Goal: Task Accomplishment & Management: Use online tool/utility

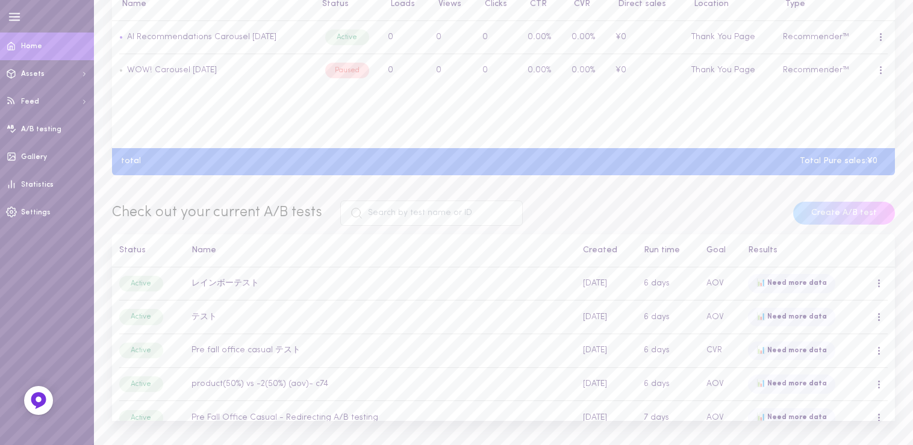
scroll to position [369, 0]
click at [228, 284] on td "レインボーテスト" at bounding box center [381, 282] width 392 height 33
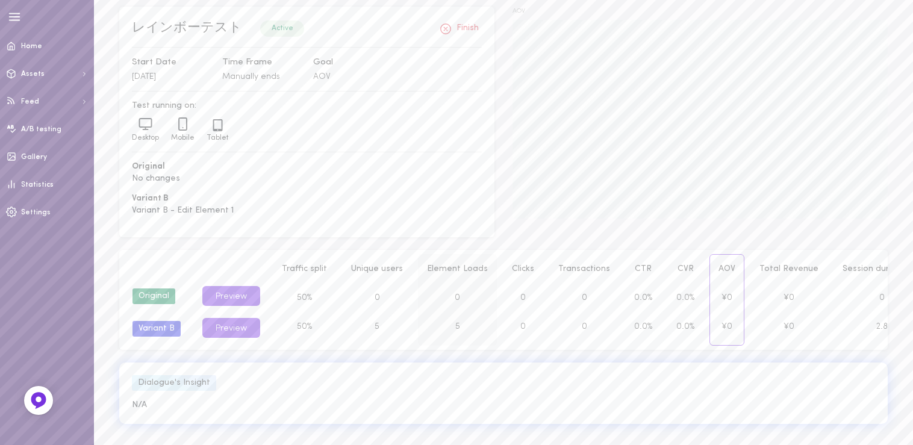
scroll to position [90, 0]
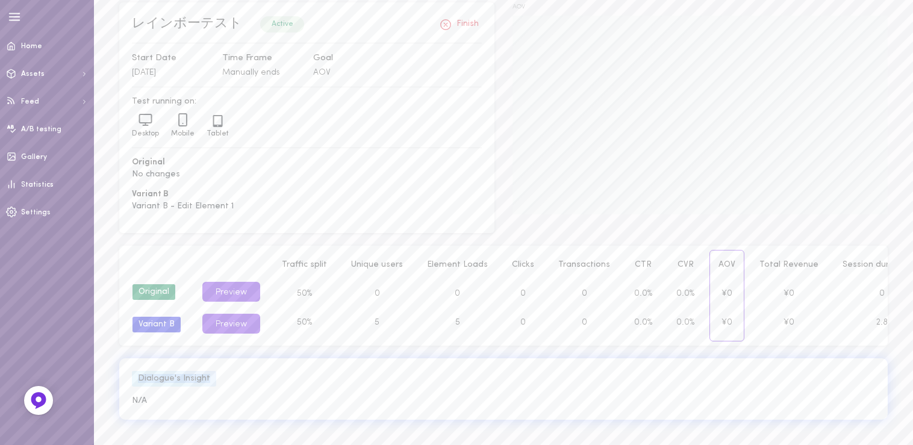
drag, startPoint x: 135, startPoint y: 376, endPoint x: 213, endPoint y: 387, distance: 78.5
click at [213, 387] on div "Dialogue's Insight N/A" at bounding box center [503, 388] width 769 height 61
drag, startPoint x: 208, startPoint y: 383, endPoint x: 133, endPoint y: 369, distance: 77.0
click at [133, 369] on div "Dialogue's Insight N/A" at bounding box center [503, 388] width 769 height 61
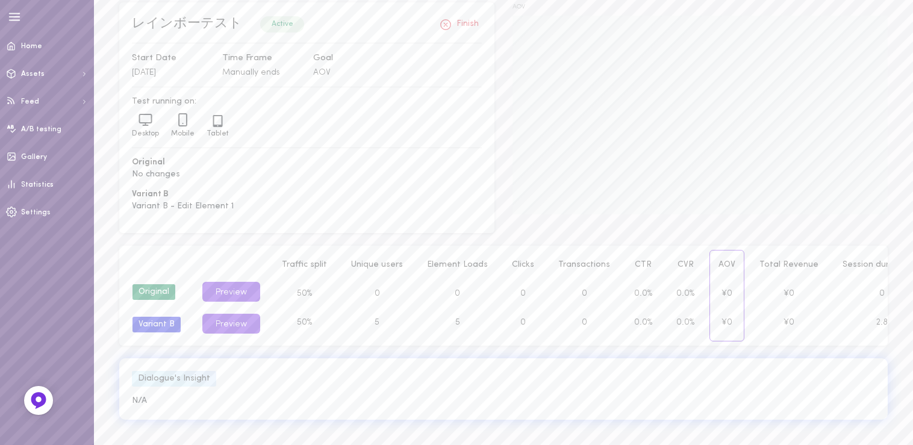
click at [133, 369] on div "Dialogue's Insight N/A" at bounding box center [503, 388] width 769 height 61
drag, startPoint x: 152, startPoint y: 391, endPoint x: 191, endPoint y: 392, distance: 39.2
click at [191, 392] on div "Dialogue's Insight N/A" at bounding box center [503, 388] width 769 height 61
drag, startPoint x: 205, startPoint y: 387, endPoint x: 148, endPoint y: 377, distance: 58.7
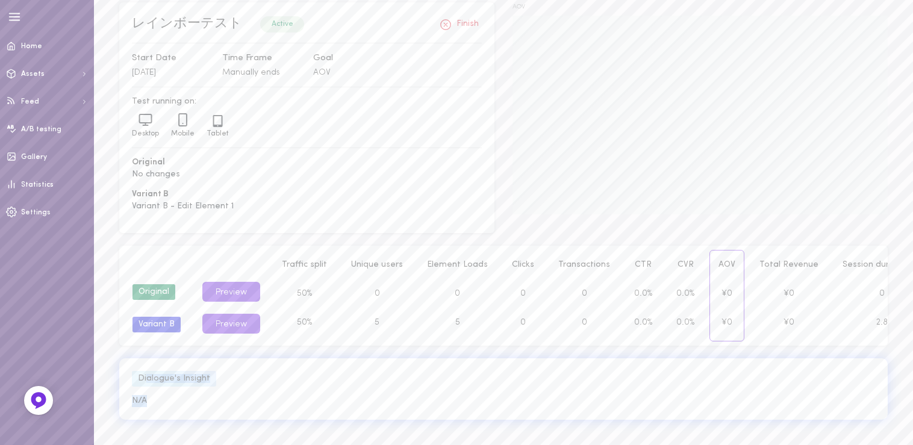
click at [148, 377] on div "Dialogue's Insight N/A" at bounding box center [503, 388] width 769 height 61
click at [148, 377] on div "Dialogue's Insight" at bounding box center [174, 379] width 84 height 16
drag, startPoint x: 137, startPoint y: 375, endPoint x: 210, endPoint y: 383, distance: 72.6
click at [210, 383] on div "Dialogue's Insight" at bounding box center [174, 379] width 84 height 16
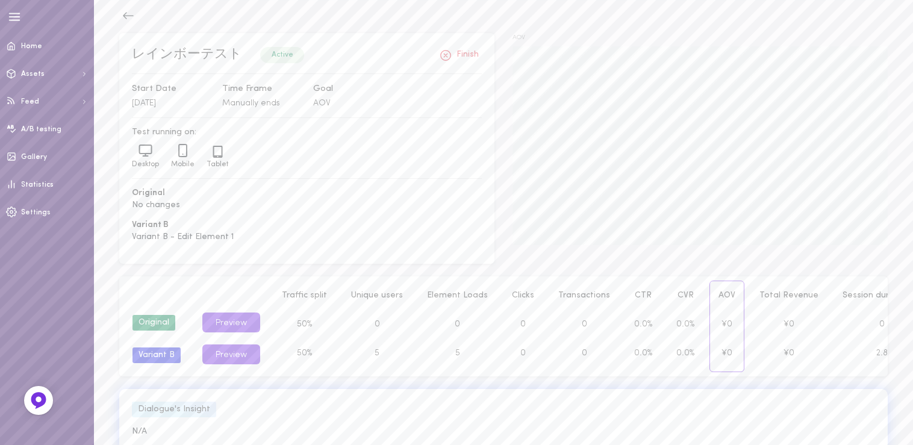
scroll to position [30, 0]
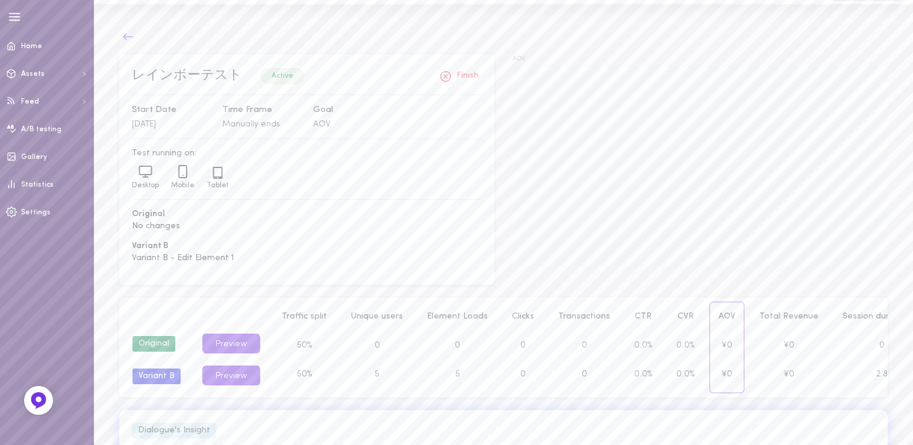
click at [127, 42] on icon at bounding box center [128, 37] width 12 height 12
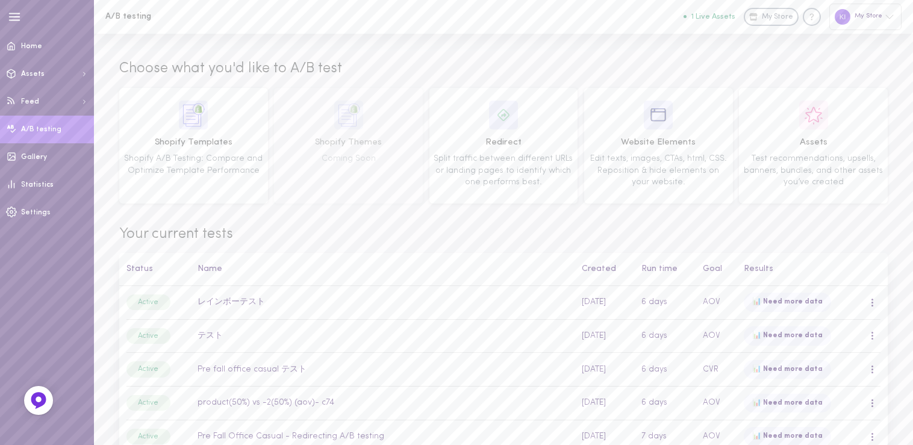
click at [345, 220] on div "Your current tests Status Name Created Run time Goal Results Active レインボーテスト 19…" at bounding box center [503, 348] width 769 height 265
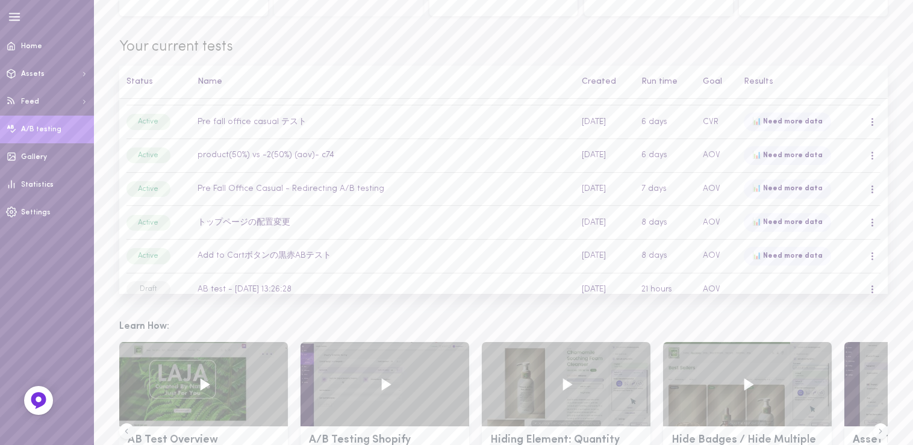
scroll to position [166, 0]
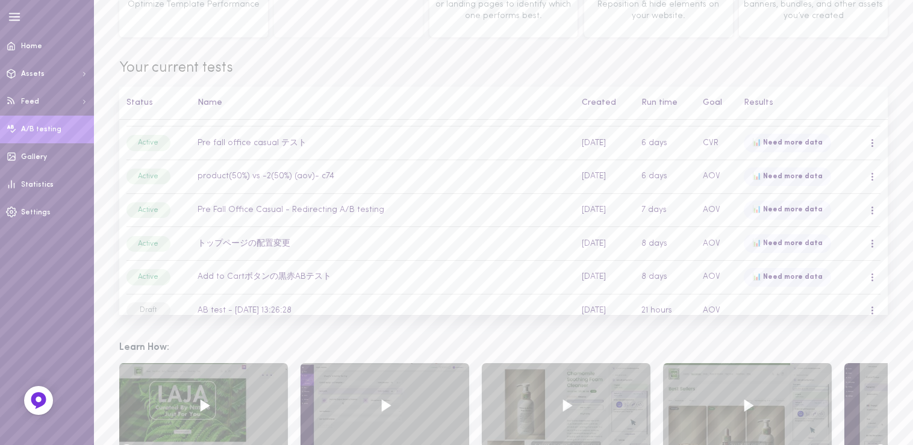
click at [464, 69] on span "Your current tests" at bounding box center [503, 68] width 769 height 20
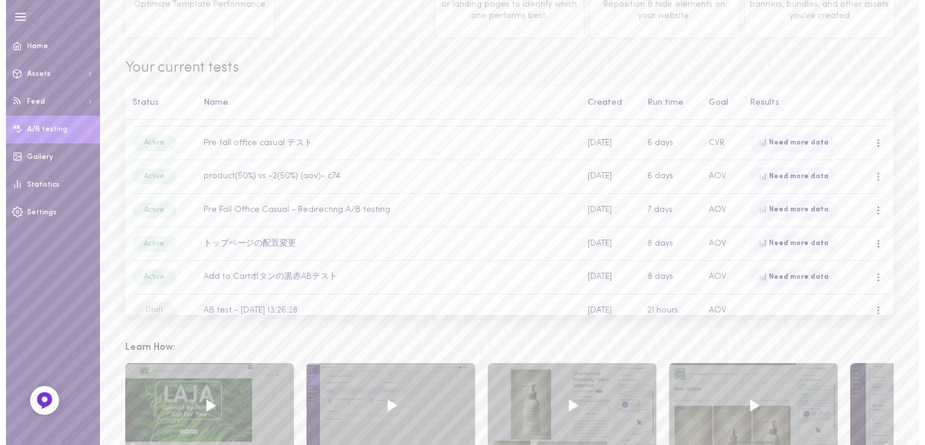
scroll to position [0, 0]
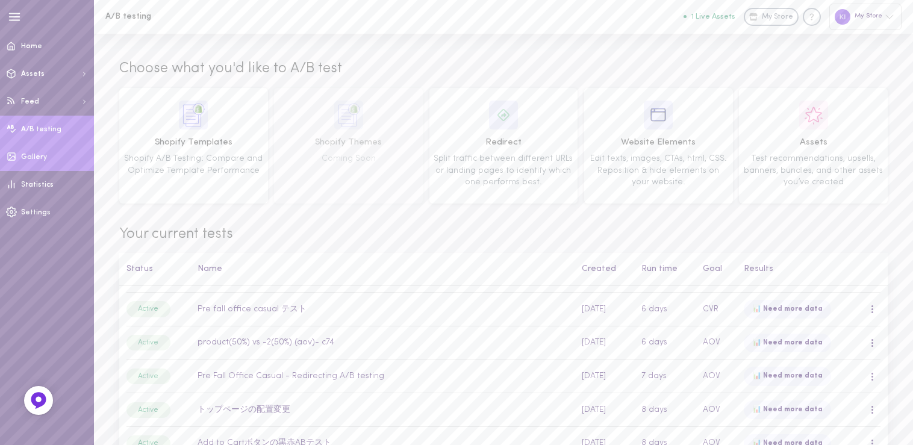
click at [45, 161] on link "Gallery" at bounding box center [47, 157] width 94 height 28
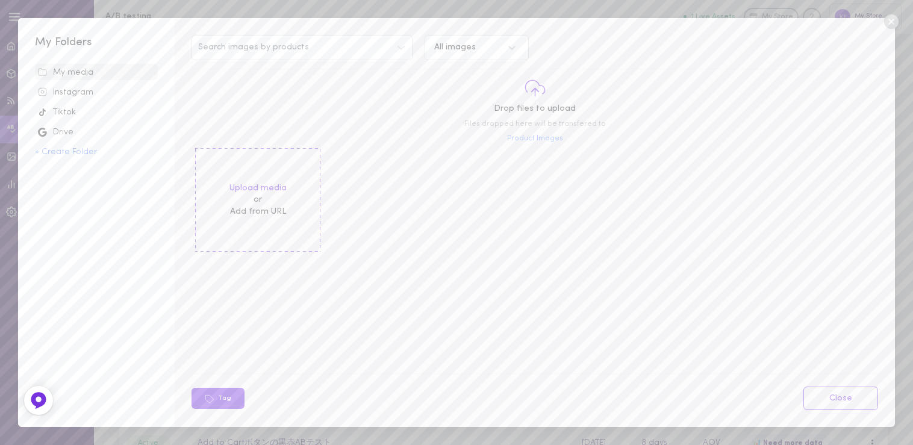
click at [884, 23] on icon at bounding box center [891, 21] width 14 height 14
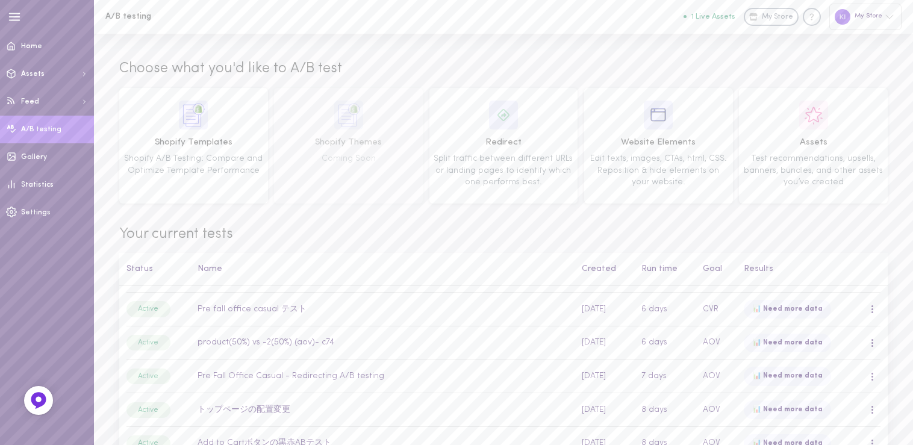
click at [711, 15] on button "1 Live Assets" at bounding box center [710, 17] width 52 height 8
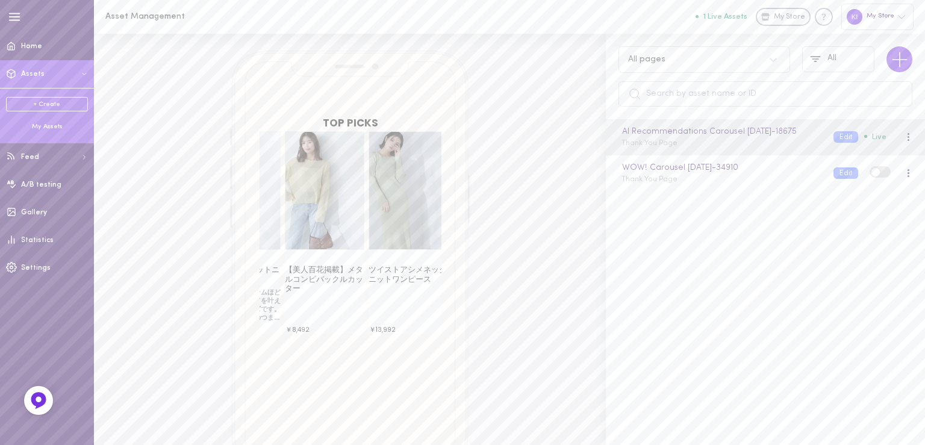
scroll to position [0, 99]
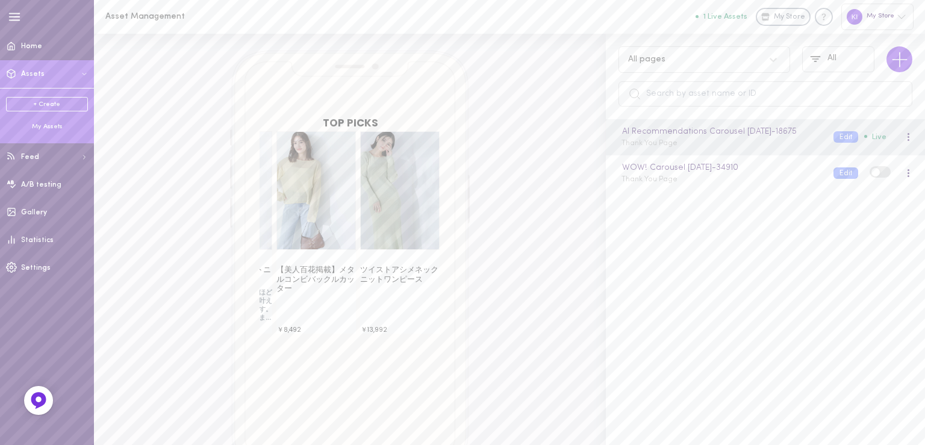
drag, startPoint x: 367, startPoint y: 208, endPoint x: 269, endPoint y: 219, distance: 99.3
click at [268, 217] on div "バイカラーポケットニットワンピース ￥ 12,991 ￥ 12,991 ￥ 12,991 Shop Now 【美人百花掲載】メタルコンビバックルカッター ￥ …" at bounding box center [351, 232] width 182 height 202
drag, startPoint x: 394, startPoint y: 231, endPoint x: 332, endPoint y: 232, distance: 62.1
click at [332, 232] on div "バイカラーポケットニットワンピース ￥ 12,991 ￥ 12,991 ￥ 12,991 Shop Now 【美人百花掲載】メタルコンビバックルカッター ￥ …" at bounding box center [351, 232] width 182 height 202
click at [646, 183] on span "Thank You Page" at bounding box center [650, 179] width 56 height 7
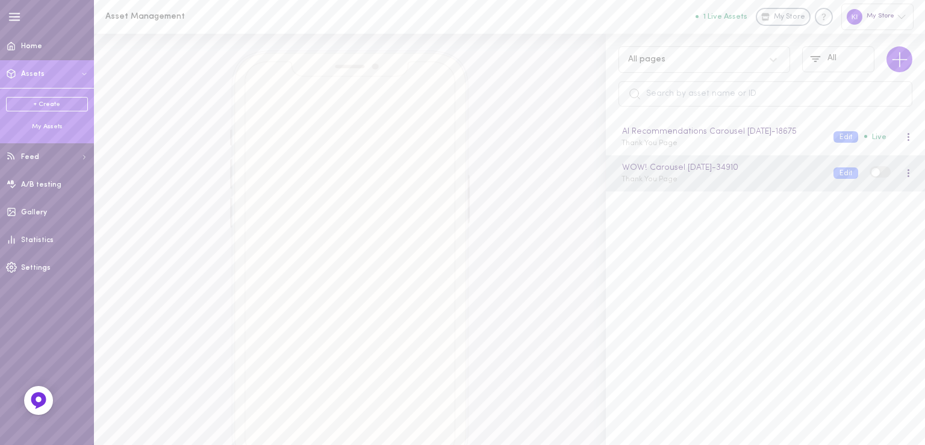
click at [45, 128] on div "My Assets" at bounding box center [47, 126] width 82 height 9
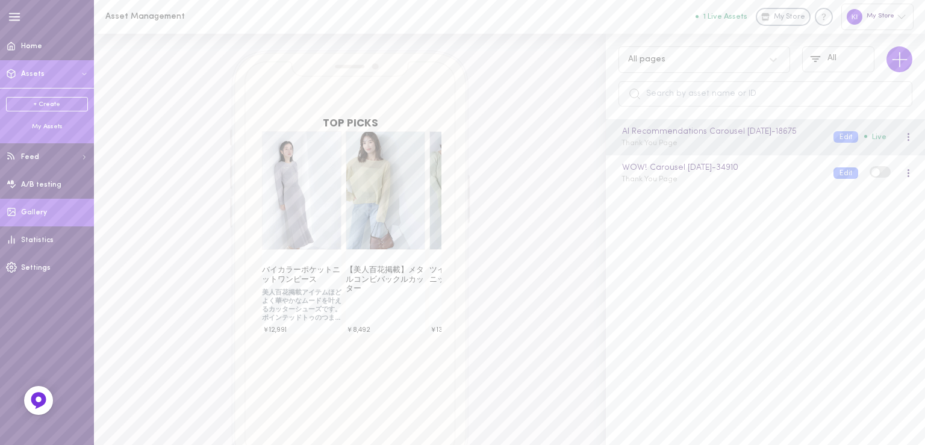
click at [39, 221] on link "Gallery" at bounding box center [47, 213] width 94 height 28
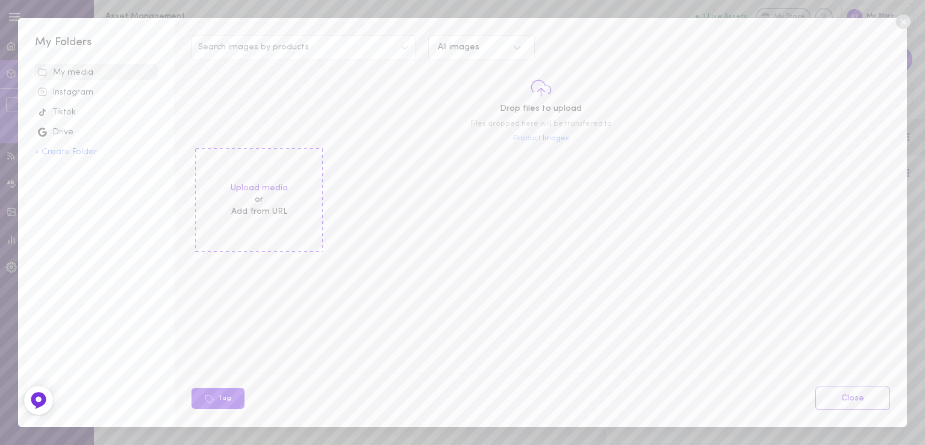
click at [902, 19] on icon at bounding box center [903, 21] width 14 height 14
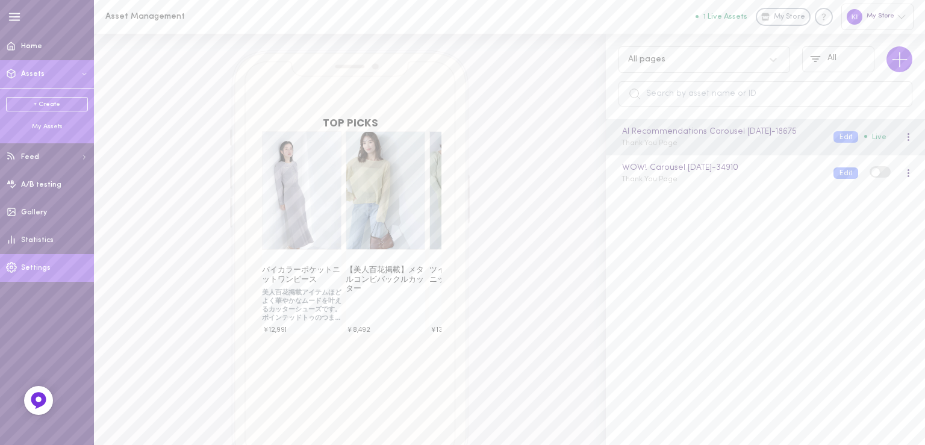
click at [58, 264] on link "Settings" at bounding box center [47, 268] width 94 height 28
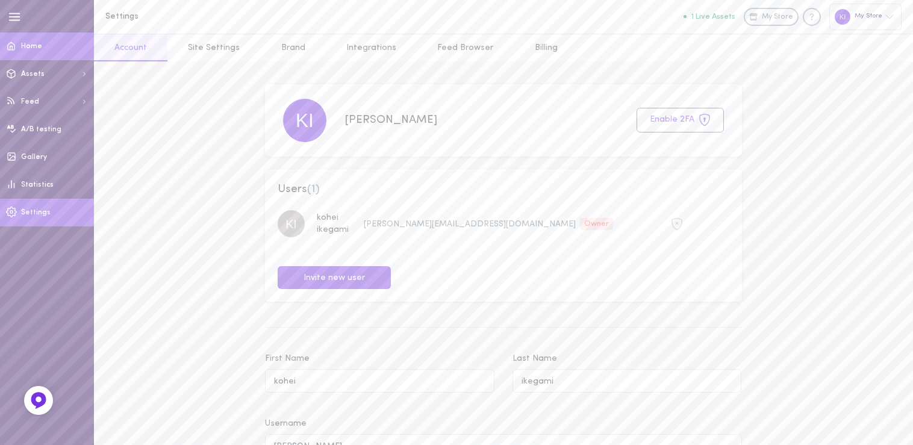
click at [67, 50] on link "Home" at bounding box center [47, 47] width 94 height 28
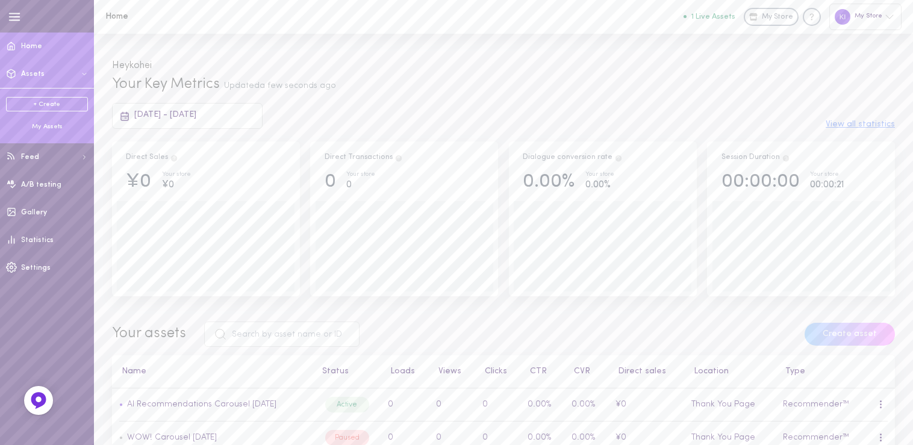
click at [43, 124] on div "My Assets" at bounding box center [47, 126] width 82 height 9
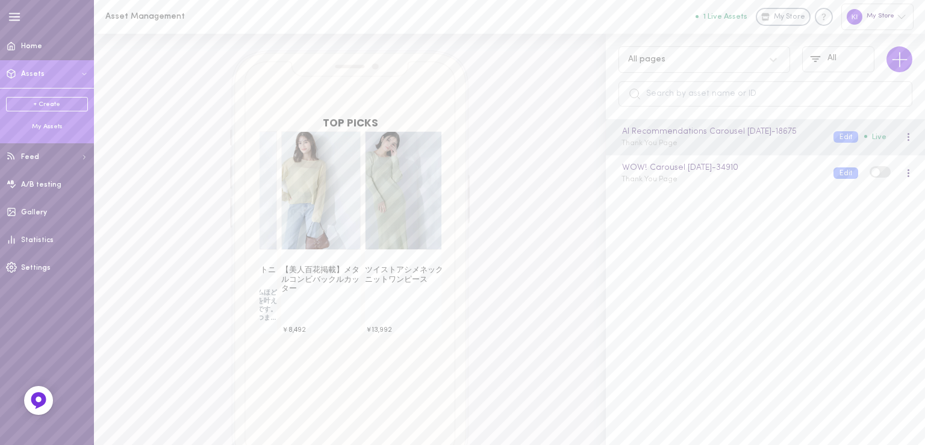
drag, startPoint x: 399, startPoint y: 228, endPoint x: 301, endPoint y: 226, distance: 98.8
click at [301, 226] on span at bounding box center [320, 190] width 78 height 117
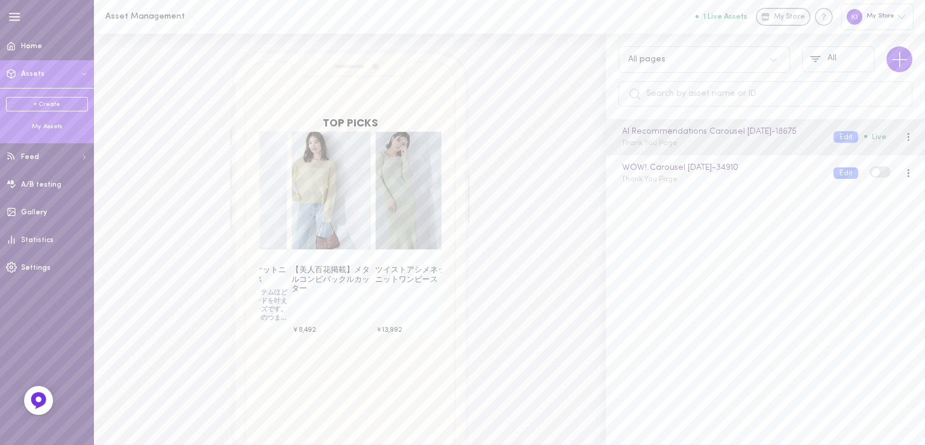
drag, startPoint x: 411, startPoint y: 224, endPoint x: 439, endPoint y: 231, distance: 29.1
click at [439, 231] on span at bounding box center [414, 190] width 78 height 117
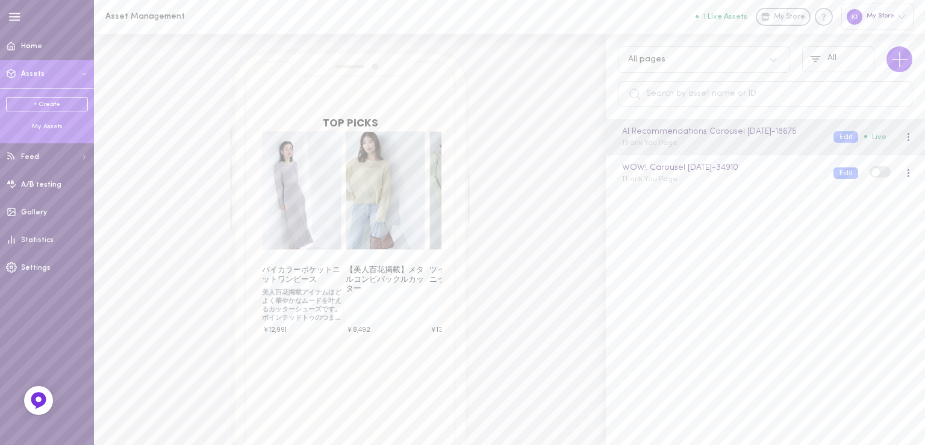
drag, startPoint x: 364, startPoint y: 215, endPoint x: 423, endPoint y: 216, distance: 59.0
click at [423, 216] on span at bounding box center [385, 190] width 78 height 117
click at [906, 57] on icon at bounding box center [900, 60] width 24 height 24
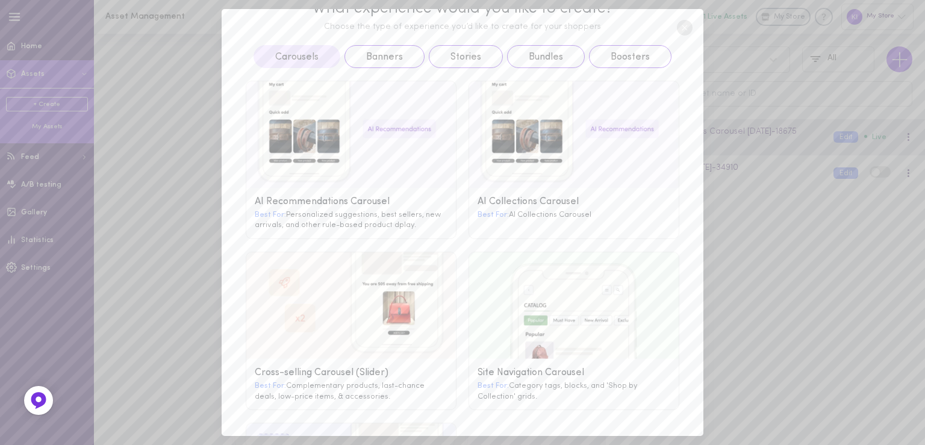
scroll to position [13, 0]
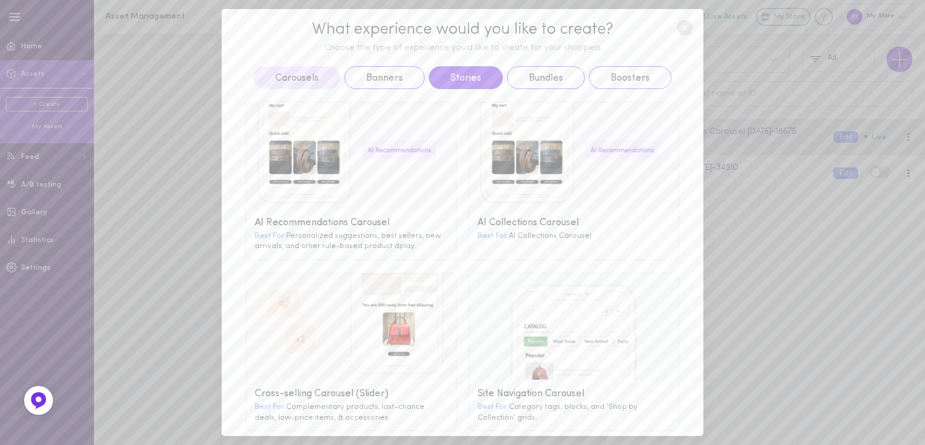
click at [452, 83] on button "Stories" at bounding box center [466, 77] width 74 height 23
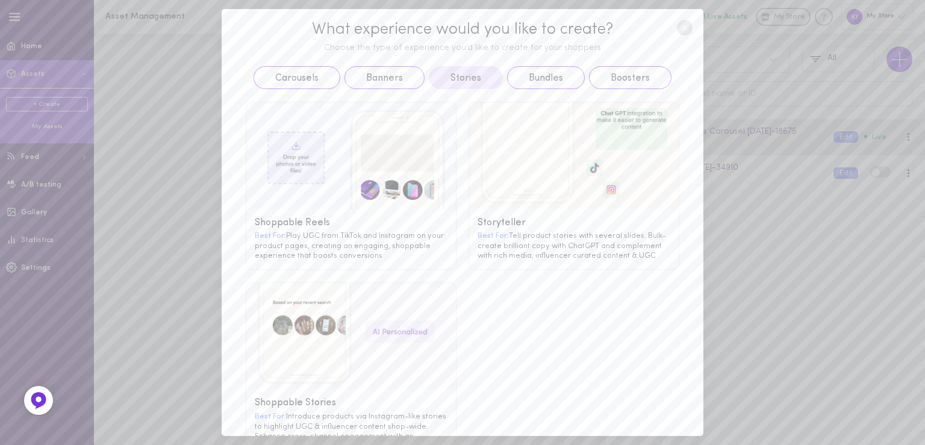
click at [381, 163] on g at bounding box center [351, 155] width 210 height 107
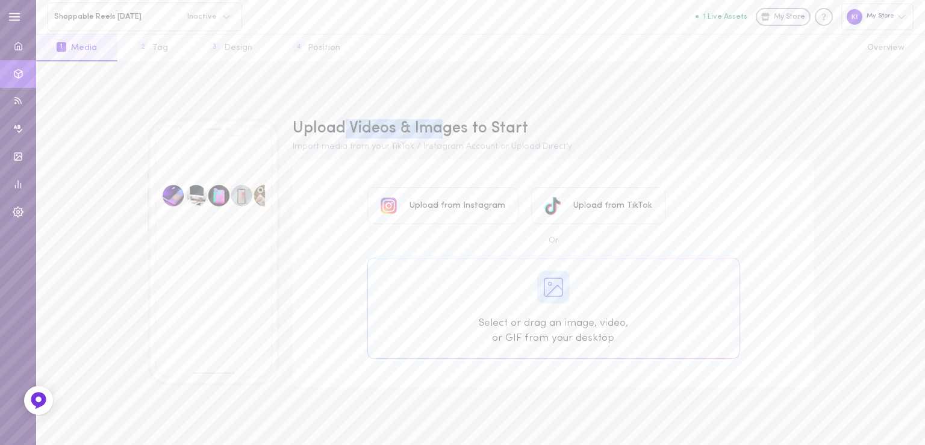
drag, startPoint x: 440, startPoint y: 132, endPoint x: 345, endPoint y: 130, distance: 95.2
click at [345, 130] on div "Upload Videos & Images to Start" at bounding box center [554, 128] width 522 height 19
drag, startPoint x: 343, startPoint y: 128, endPoint x: 470, endPoint y: 131, distance: 127.1
click at [470, 131] on div "Upload Videos & Images to Start" at bounding box center [554, 128] width 522 height 19
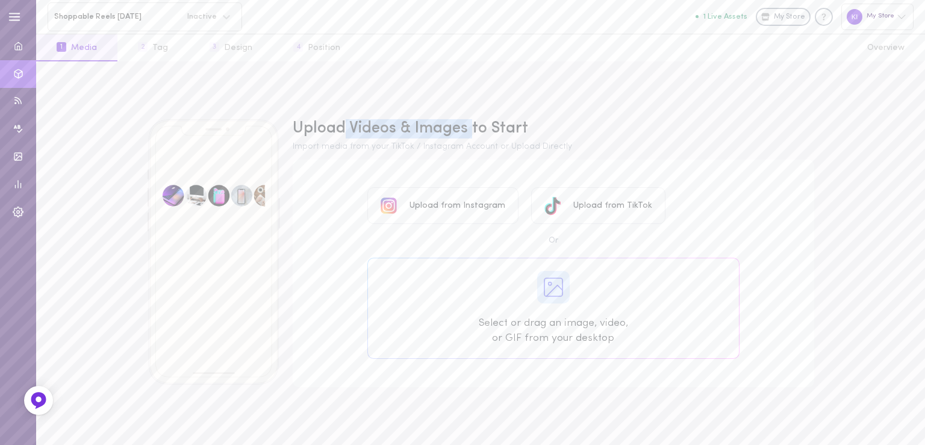
click at [470, 131] on div "Upload Videos & Images to Start" at bounding box center [554, 128] width 522 height 19
drag, startPoint x: 470, startPoint y: 131, endPoint x: 337, endPoint y: 131, distance: 133.1
click at [337, 131] on div "Upload Videos & Images to Start" at bounding box center [554, 128] width 522 height 19
click at [446, 216] on div "Upload from Instagram" at bounding box center [442, 205] width 151 height 37
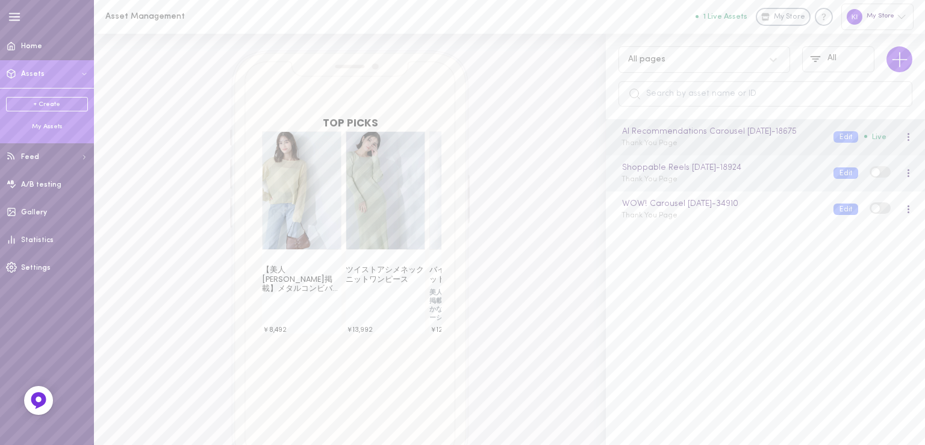
click at [685, 192] on div "Shoppable Reels [DATE] - 18924 Thank You Page Edit" at bounding box center [765, 173] width 319 height 36
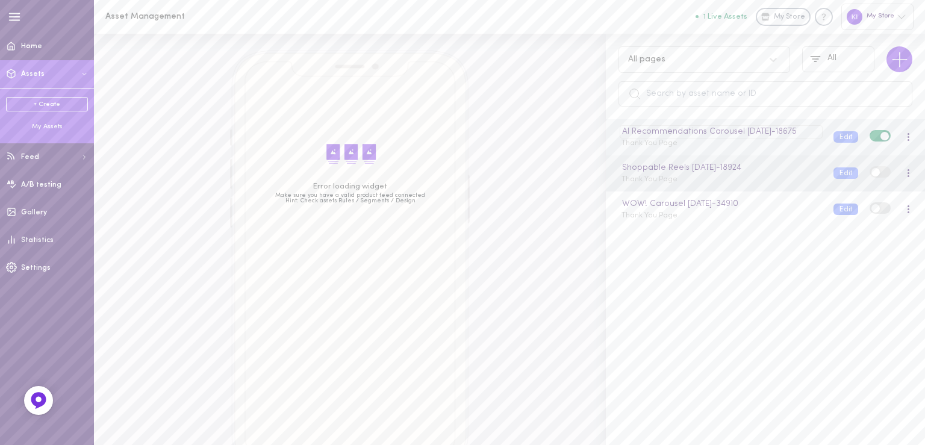
click at [692, 139] on div "AI Recommendations Carousel [DATE] - 18675" at bounding box center [721, 131] width 202 height 13
click at [692, 151] on div "AI Recommendations Carousel [DATE] Thank You Page Edit Live" at bounding box center [765, 137] width 319 height 36
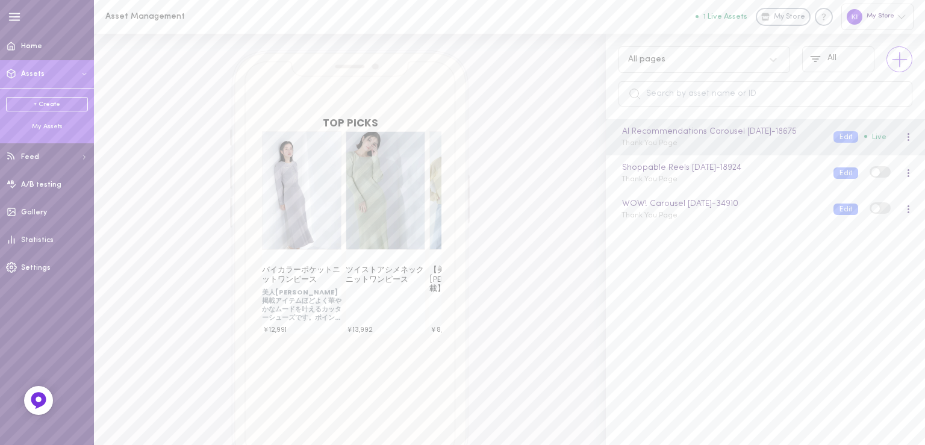
click at [892, 61] on icon at bounding box center [900, 60] width 24 height 24
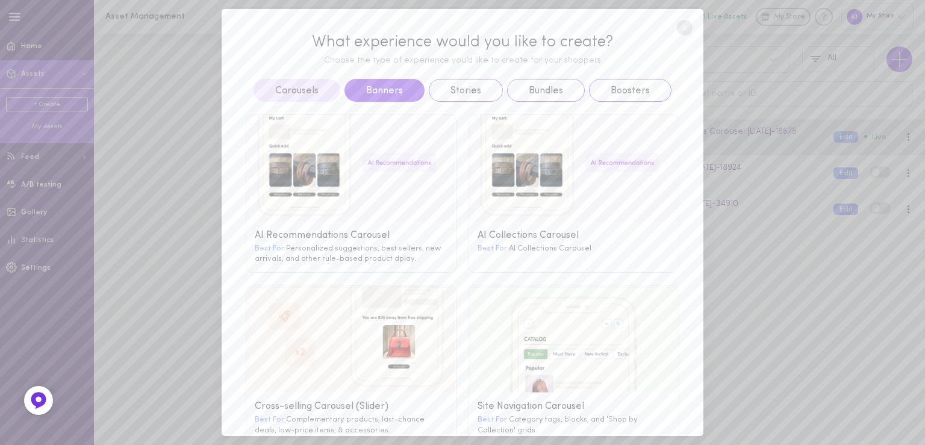
click at [398, 89] on button "Banners" at bounding box center [385, 90] width 80 height 23
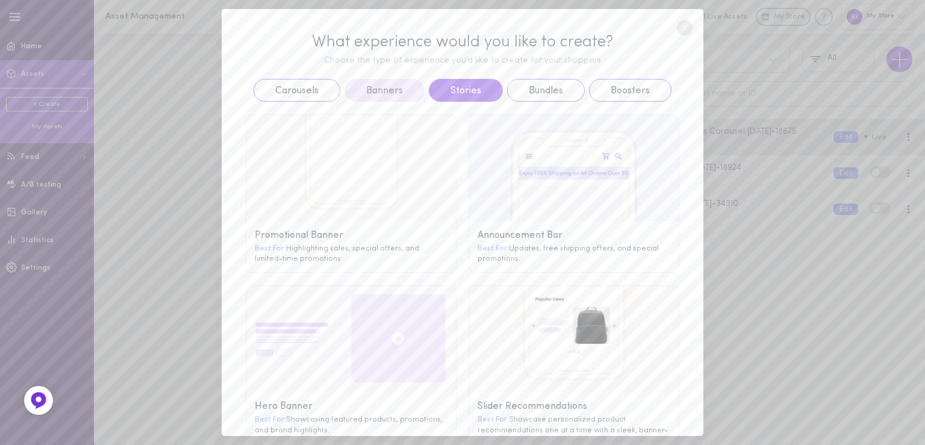
click at [461, 92] on button "Stories" at bounding box center [466, 90] width 74 height 23
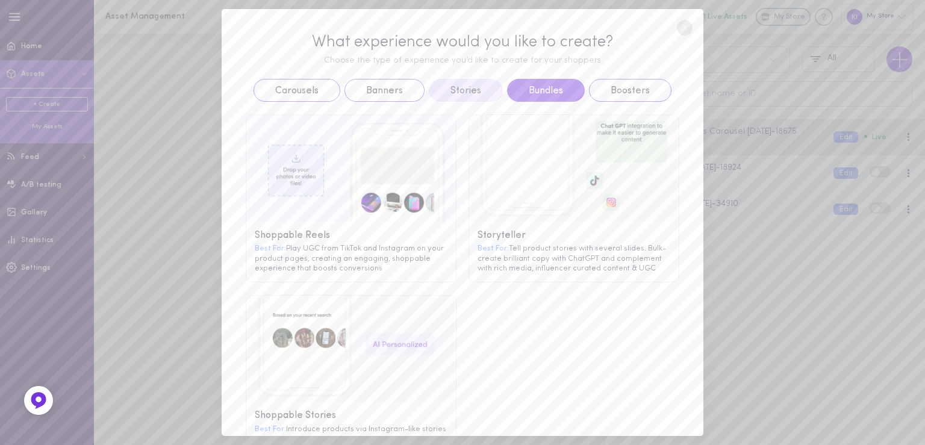
click at [526, 90] on button "Bundles" at bounding box center [546, 90] width 78 height 23
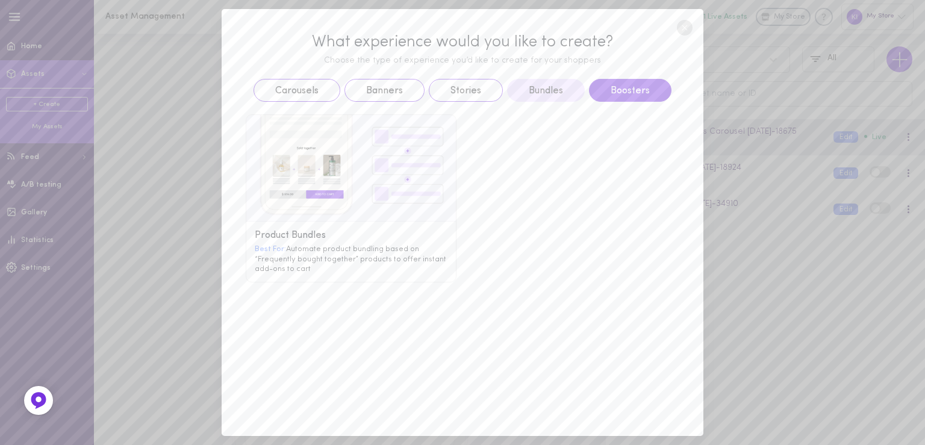
click at [616, 96] on button "Boosters" at bounding box center [630, 90] width 83 height 23
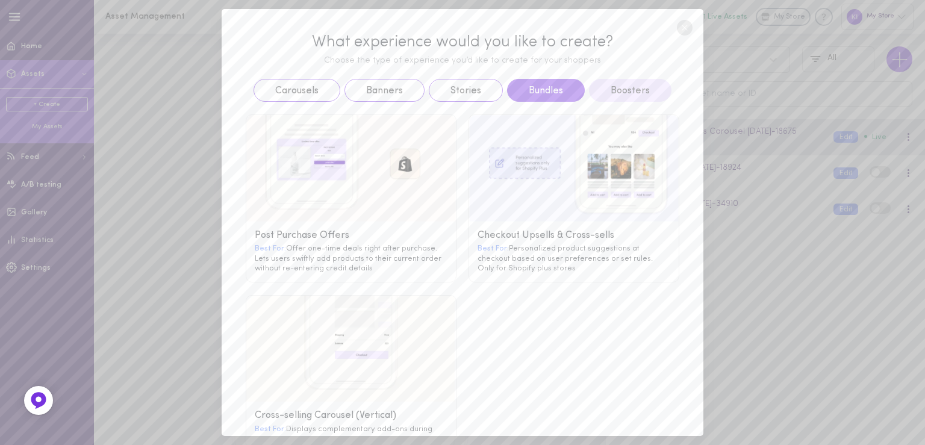
click at [544, 92] on button "Bundles" at bounding box center [546, 90] width 78 height 23
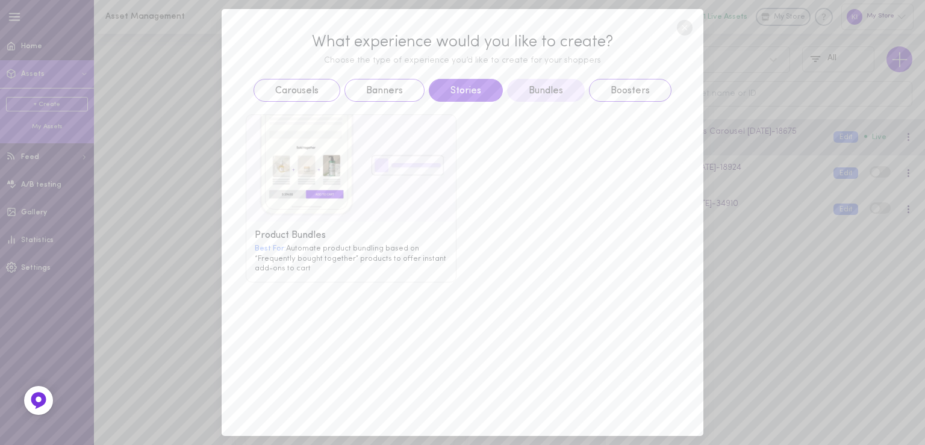
click at [476, 89] on button "Stories" at bounding box center [466, 90] width 74 height 23
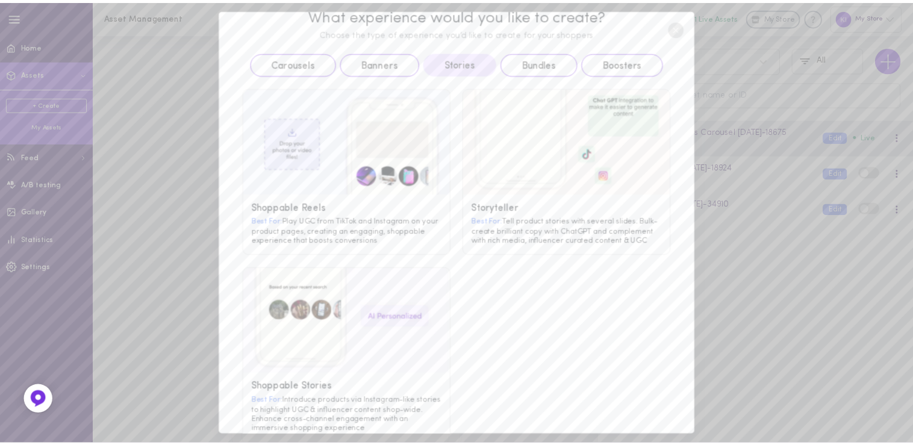
scroll to position [53, 0]
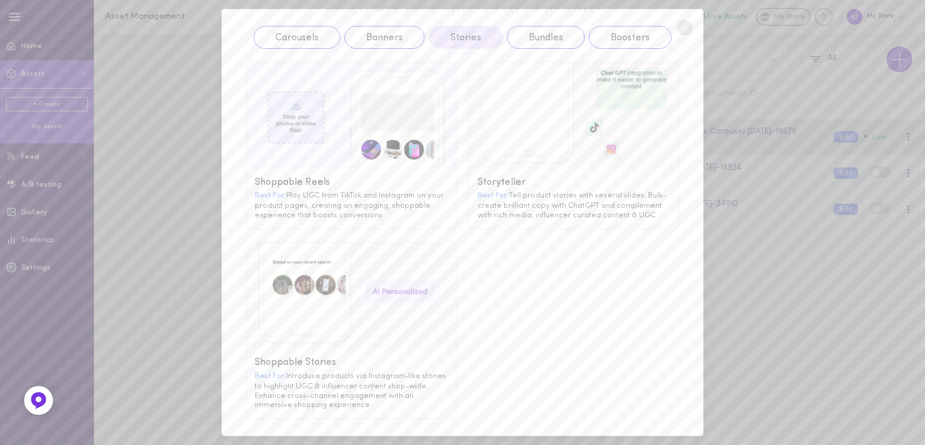
click at [483, 207] on div "Best For: Tell product stories with several slides. Bulk-create brilliant copy …" at bounding box center [574, 205] width 193 height 30
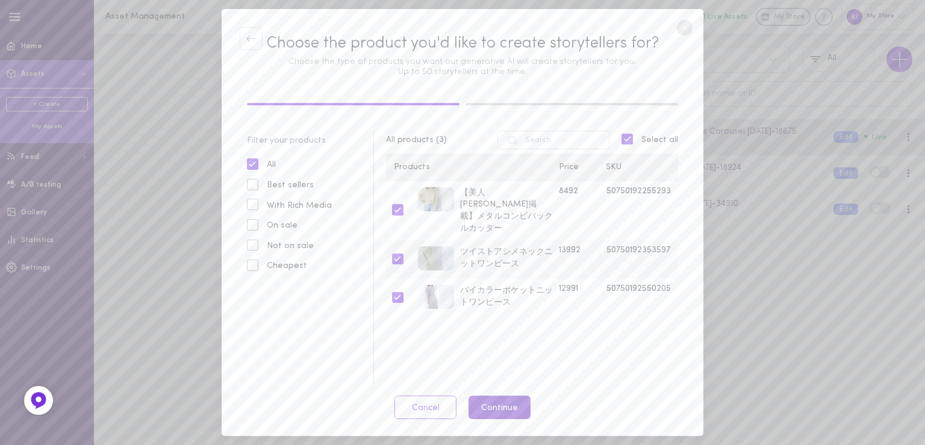
click at [491, 414] on button "Continue" at bounding box center [500, 407] width 62 height 23
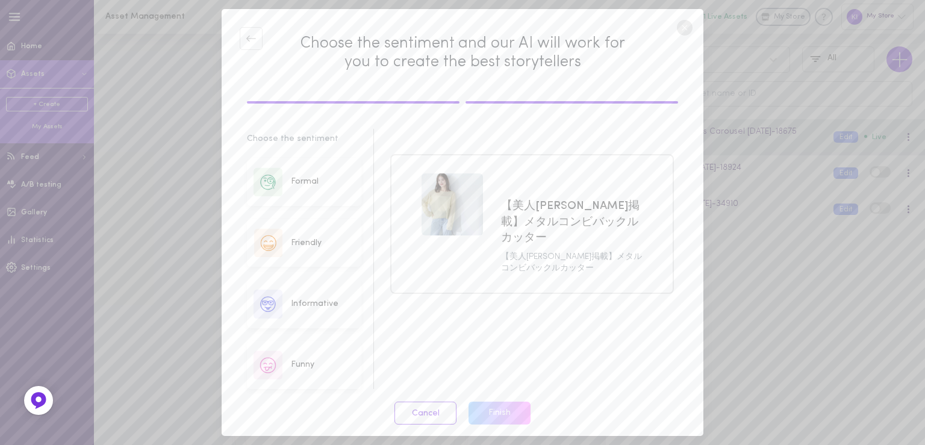
click at [289, 229] on div "Friendly" at bounding box center [304, 243] width 114 height 48
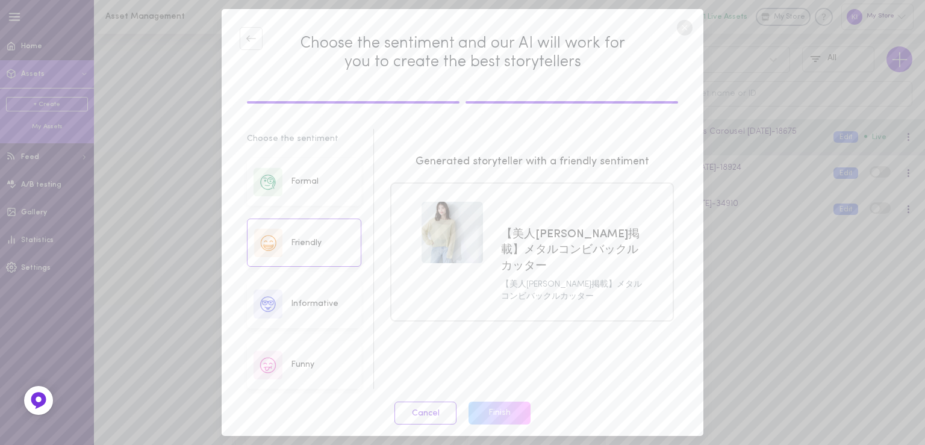
click at [305, 298] on span "Informative" at bounding box center [315, 304] width 48 height 12
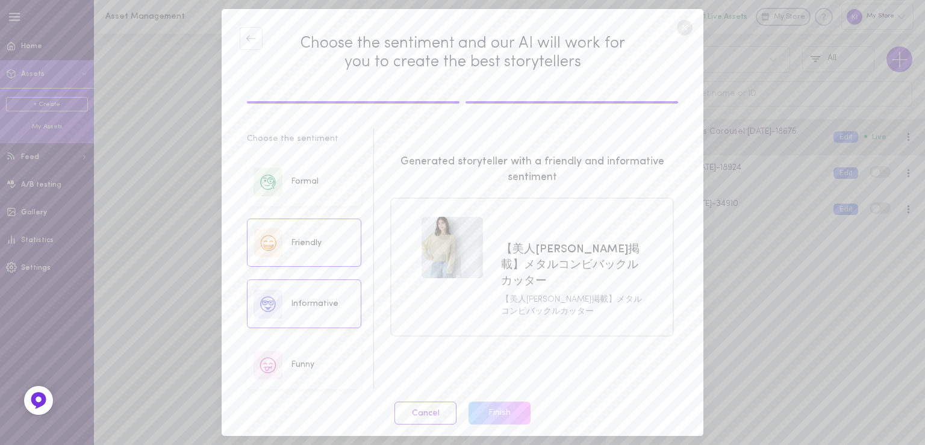
click at [319, 356] on div "Funny" at bounding box center [304, 365] width 114 height 48
click at [502, 409] on button "Finish" at bounding box center [500, 413] width 62 height 23
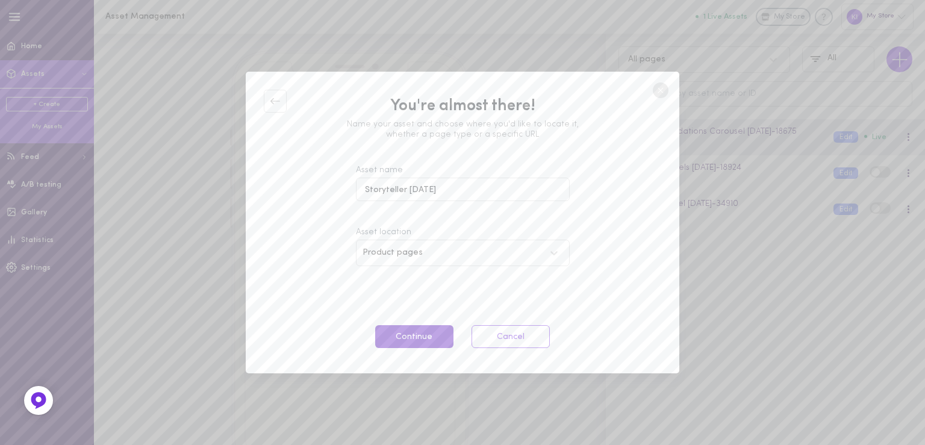
click at [451, 340] on button "Continue" at bounding box center [414, 336] width 78 height 23
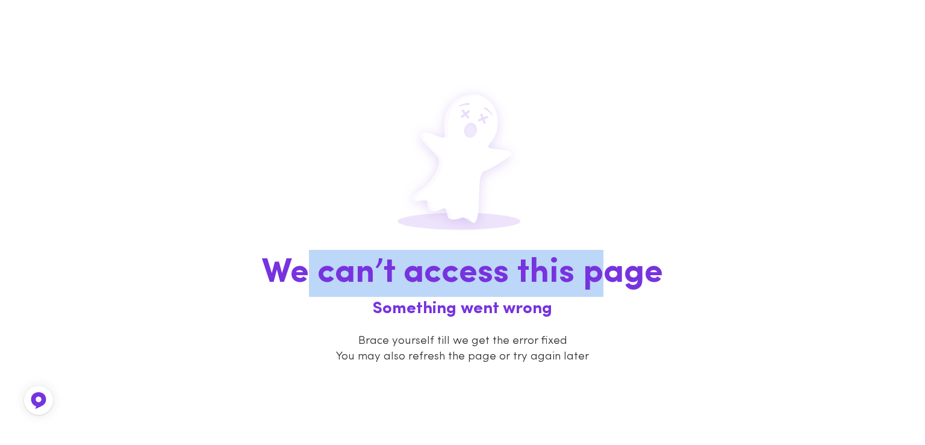
drag, startPoint x: 314, startPoint y: 273, endPoint x: 597, endPoint y: 304, distance: 284.8
click at [597, 304] on div "We can’t access this page Something went wrong Brace yourself till we get the e…" at bounding box center [462, 222] width 925 height 445
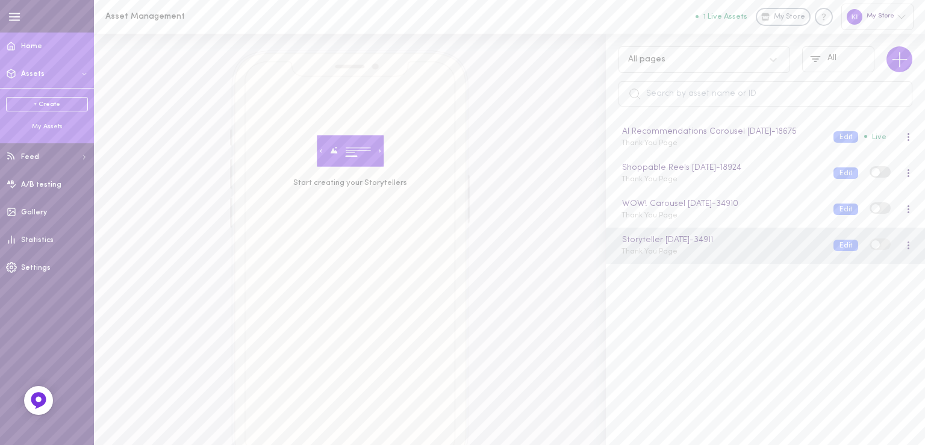
click at [45, 48] on link "Home" at bounding box center [47, 47] width 94 height 28
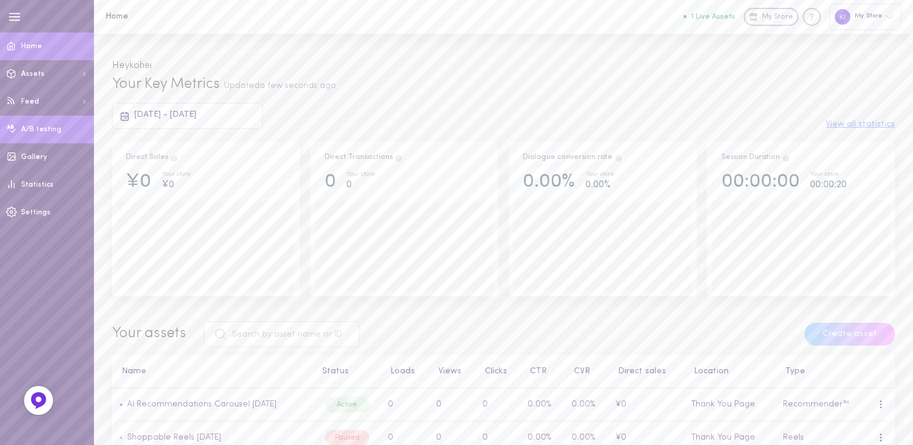
click at [27, 122] on link "A/B testing" at bounding box center [47, 130] width 94 height 28
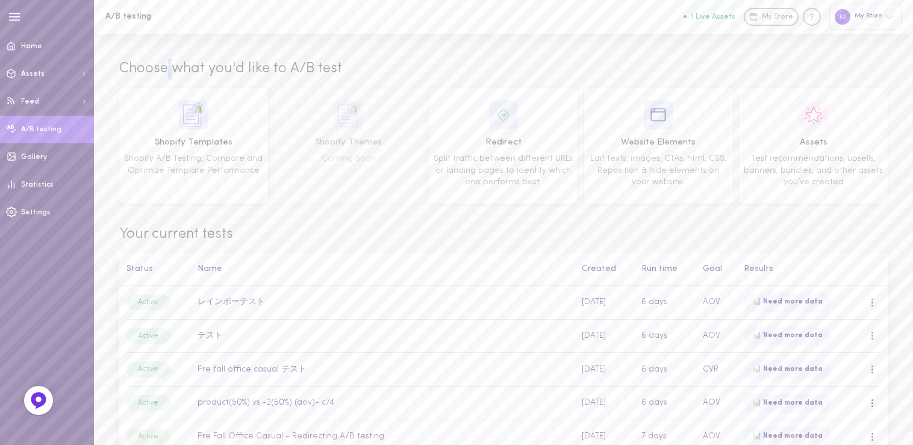
click at [170, 69] on span "Choose what you'd like to A/B test" at bounding box center [230, 69] width 223 height 20
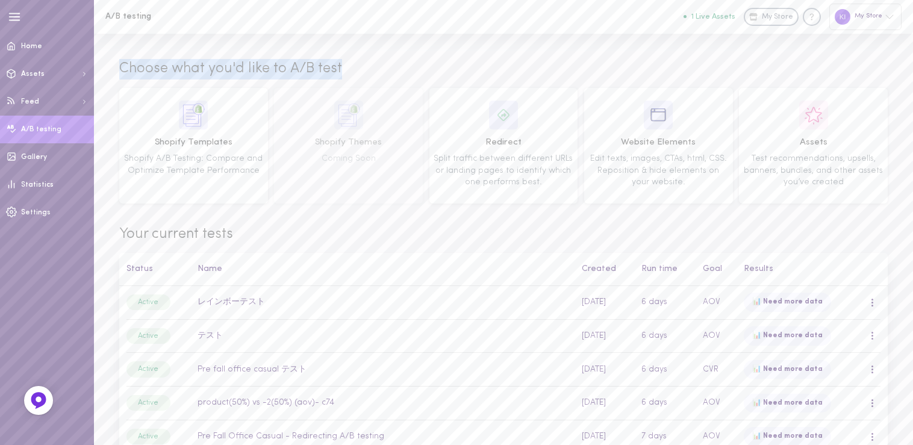
drag, startPoint x: 345, startPoint y: 72, endPoint x: 116, endPoint y: 72, distance: 228.9
click at [116, 72] on div "Choose what you'd like to A/B test Shopify Templates Shopify A/B Testing: Compa…" at bounding box center [503, 270] width 819 height 473
